Goal: Information Seeking & Learning: Check status

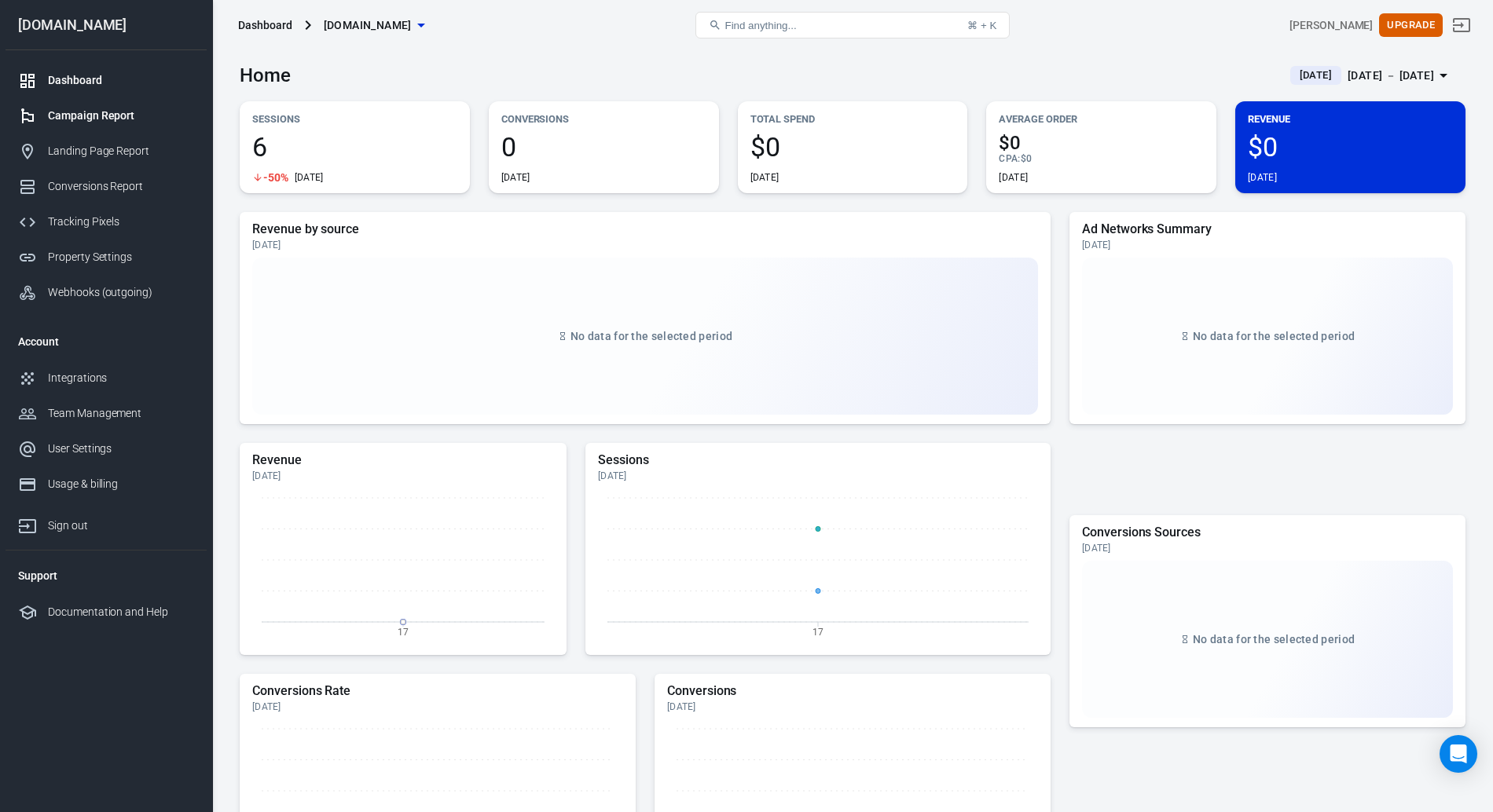
click at [104, 117] on div "Campaign Report" at bounding box center [121, 115] width 146 height 16
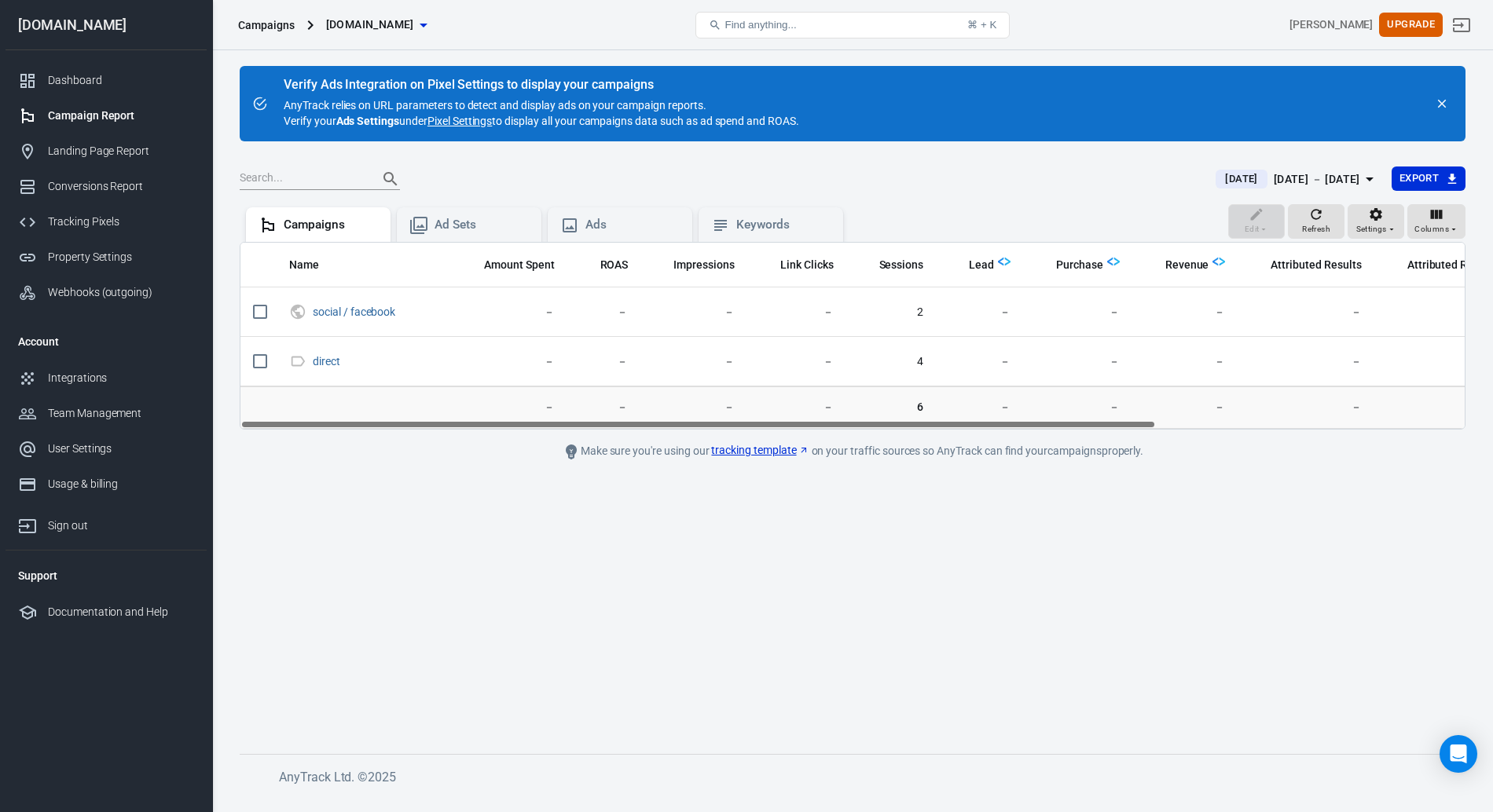
click at [1443, 105] on icon "close" at bounding box center [1442, 103] width 14 height 14
click at [227, 300] on div "Attribution may be inaccurate in the first 48 hours Please allow AnyTrack 2-3 d…" at bounding box center [852, 423] width 1281 height 747
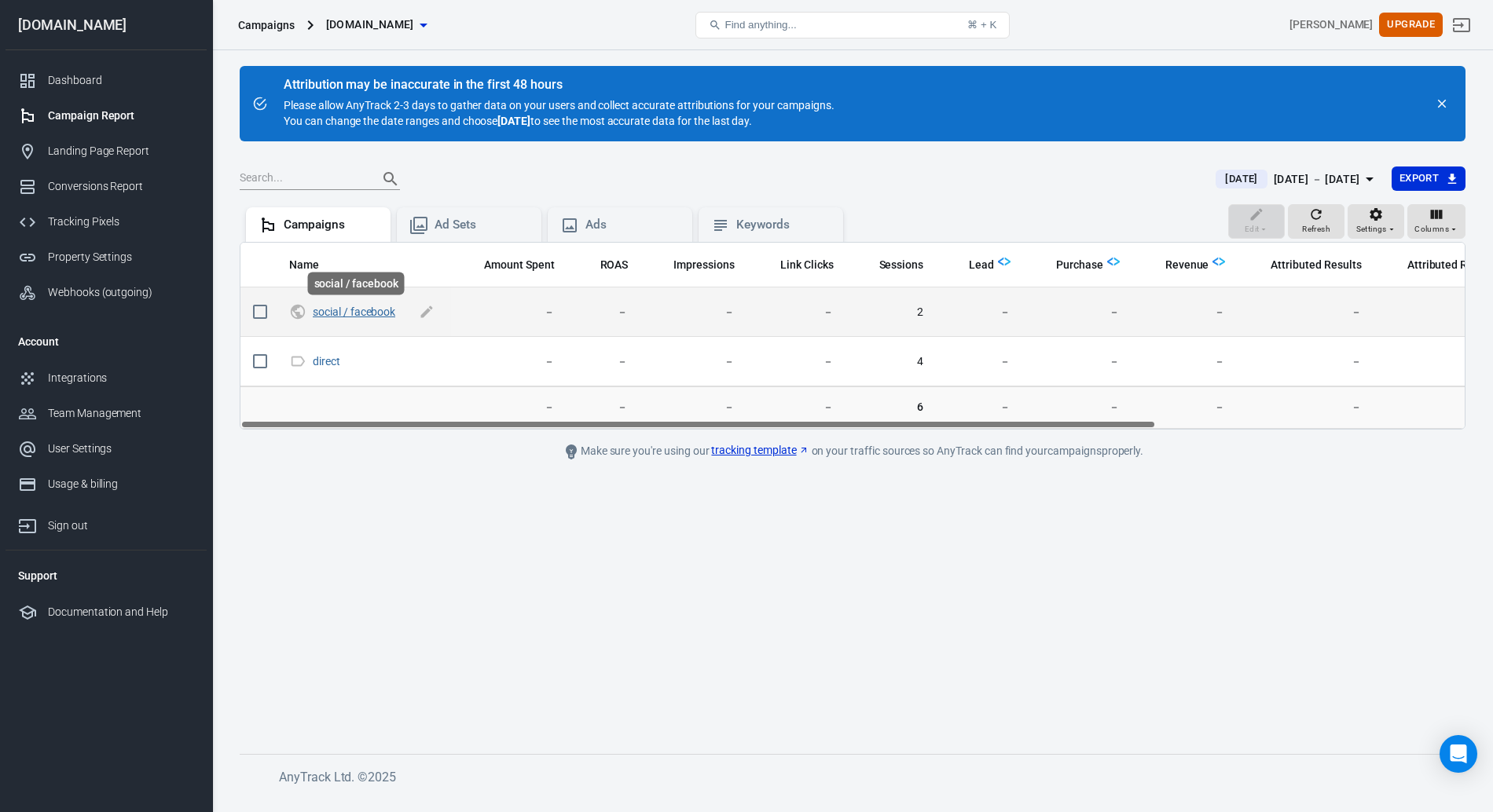
click at [349, 312] on link "social / facebook" at bounding box center [354, 312] width 83 height 13
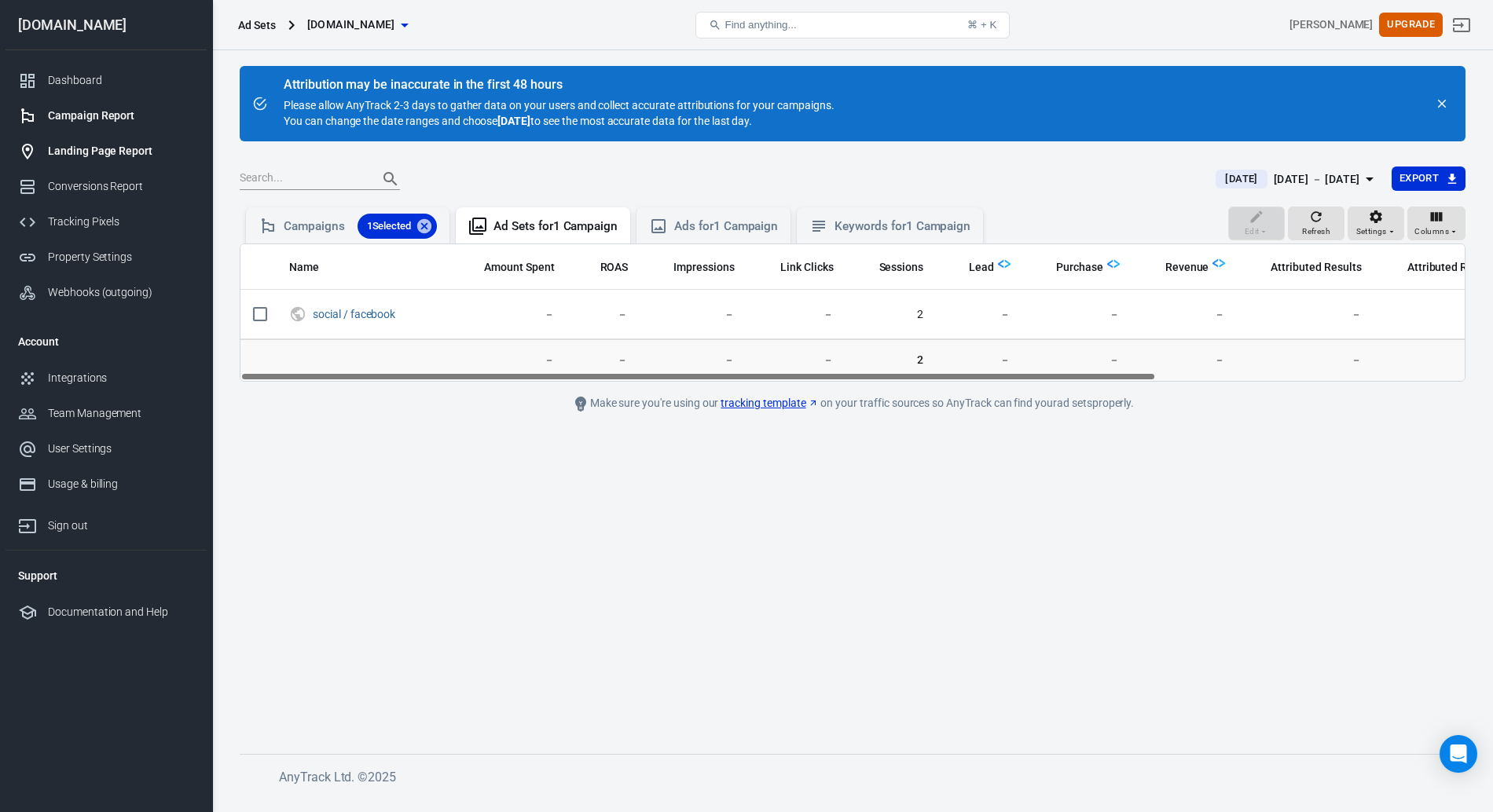
click at [93, 149] on div "Landing Page Report" at bounding box center [121, 151] width 146 height 16
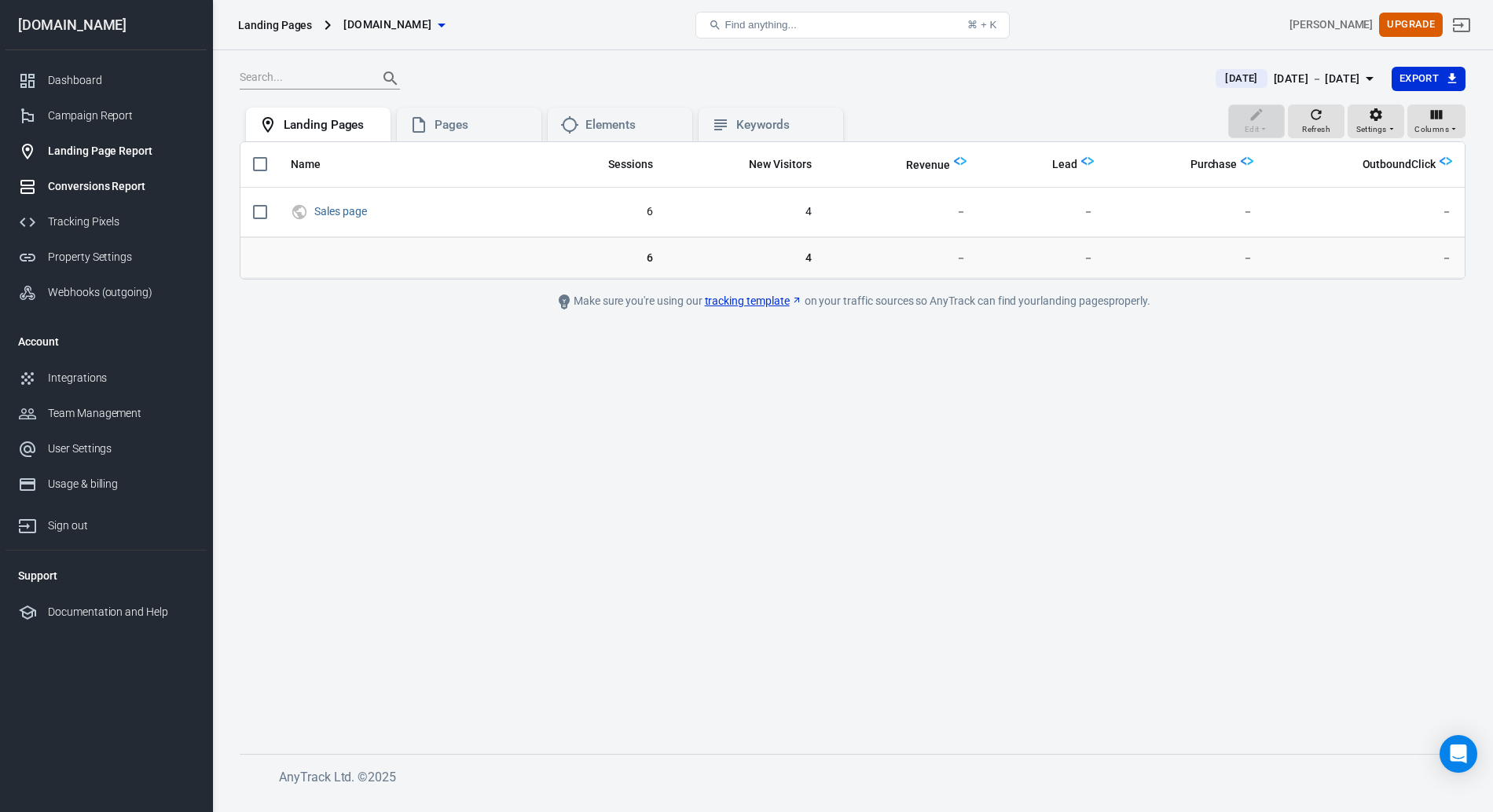
click at [80, 182] on div "Conversions Report" at bounding box center [121, 186] width 146 height 16
